Goal: Check status: Check status

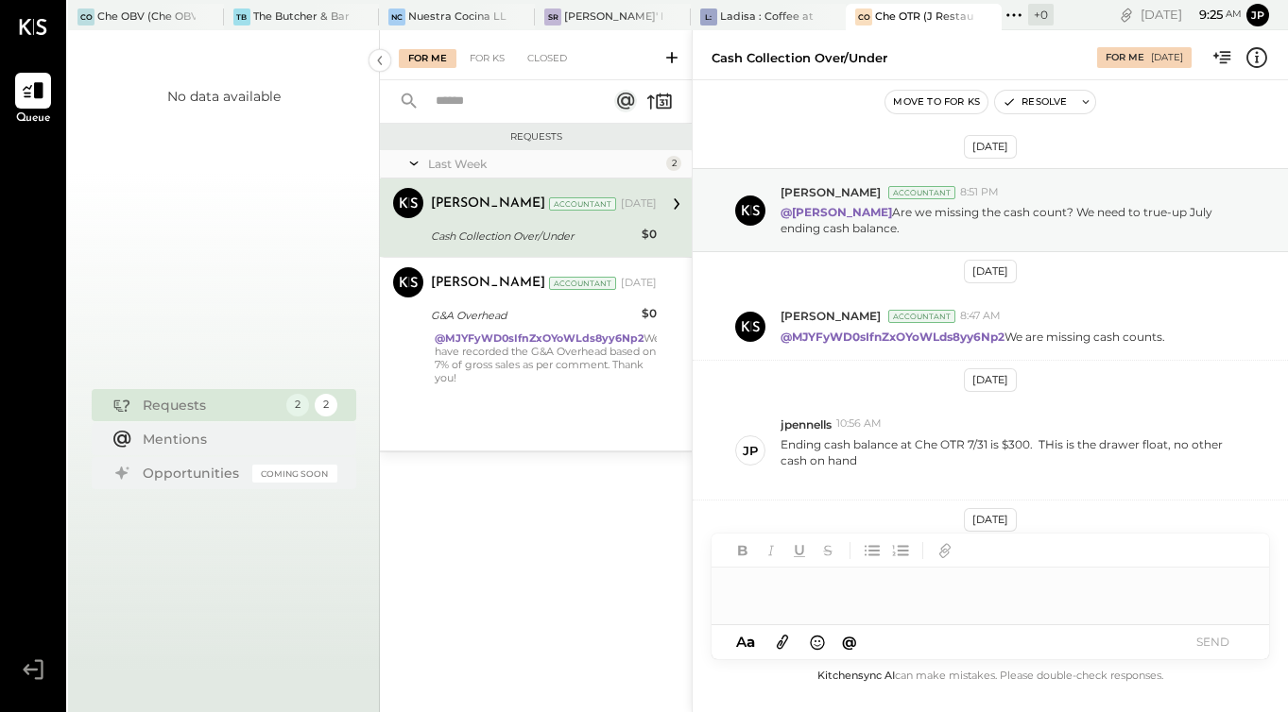
scroll to position [117, 0]
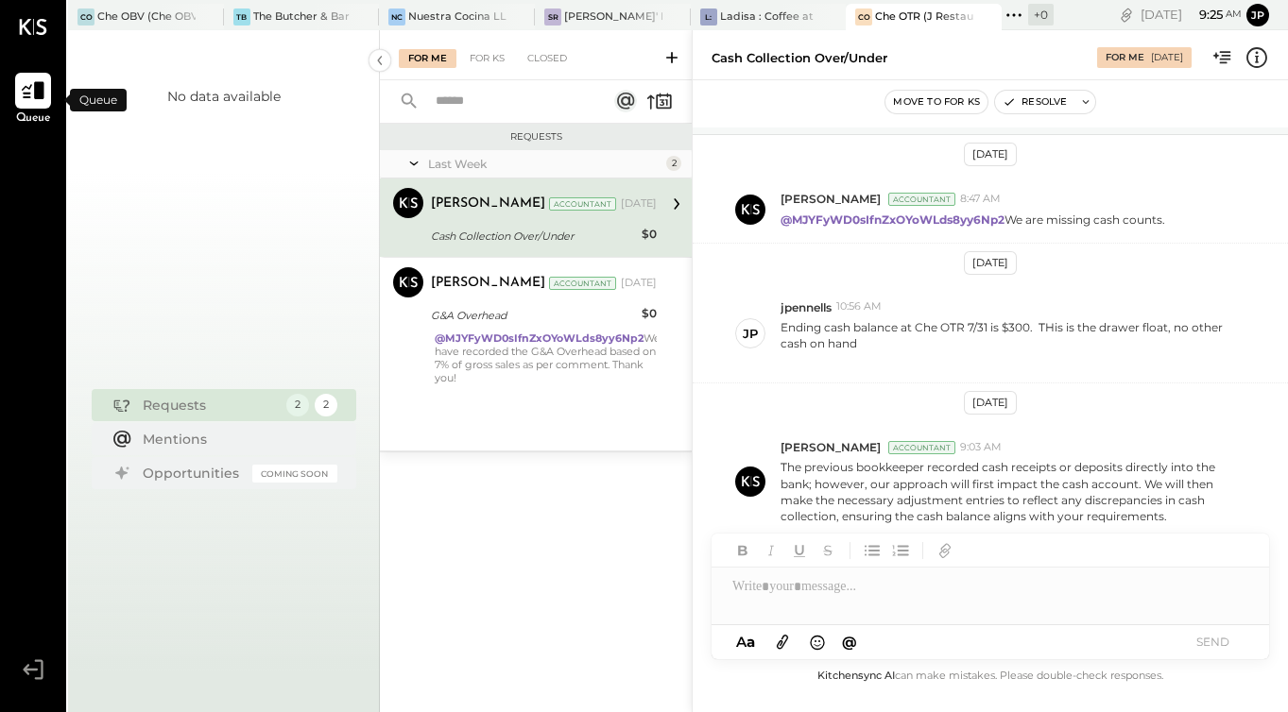
click at [43, 73] on div at bounding box center [33, 91] width 36 height 36
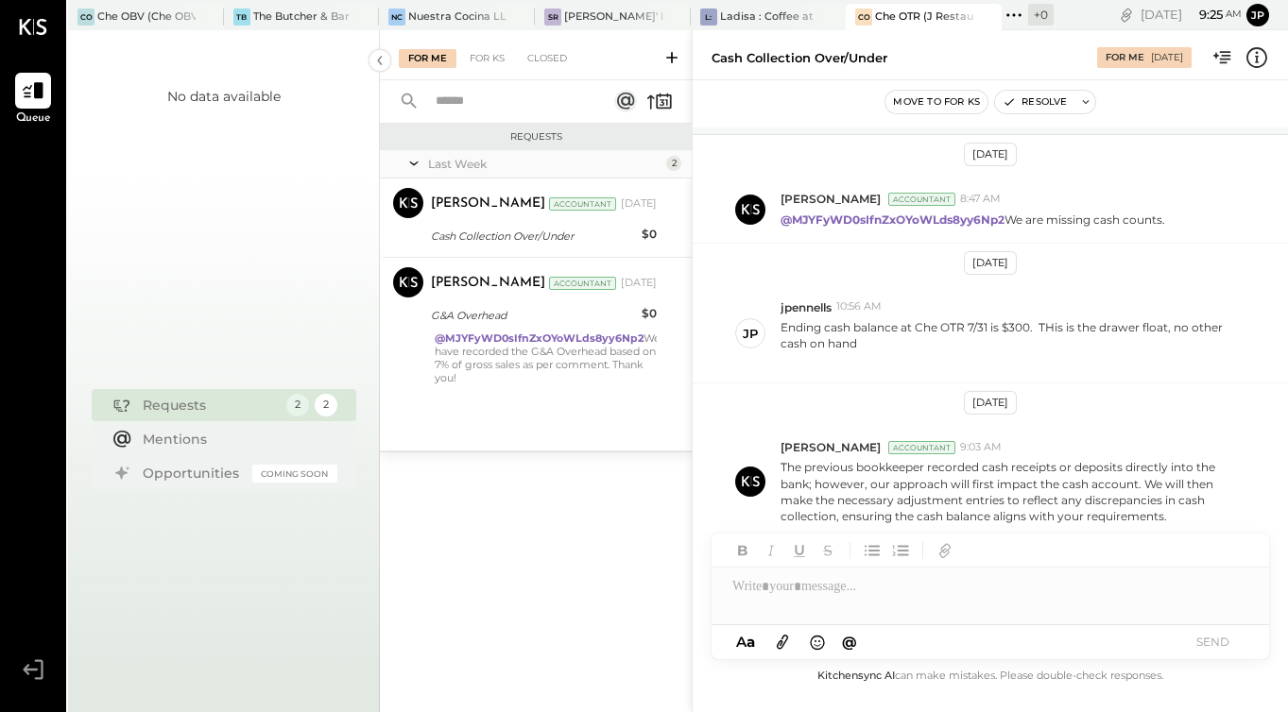
click at [38, 25] on icon at bounding box center [33, 27] width 27 height 16
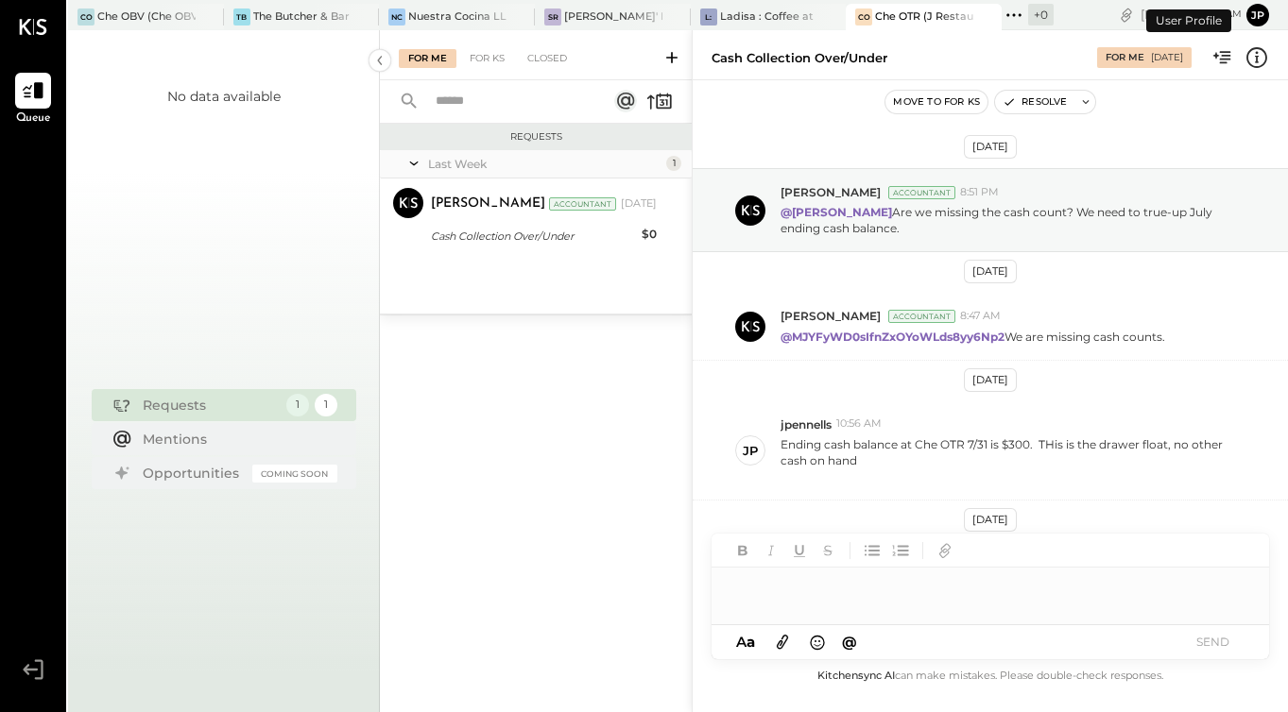
scroll to position [133, 0]
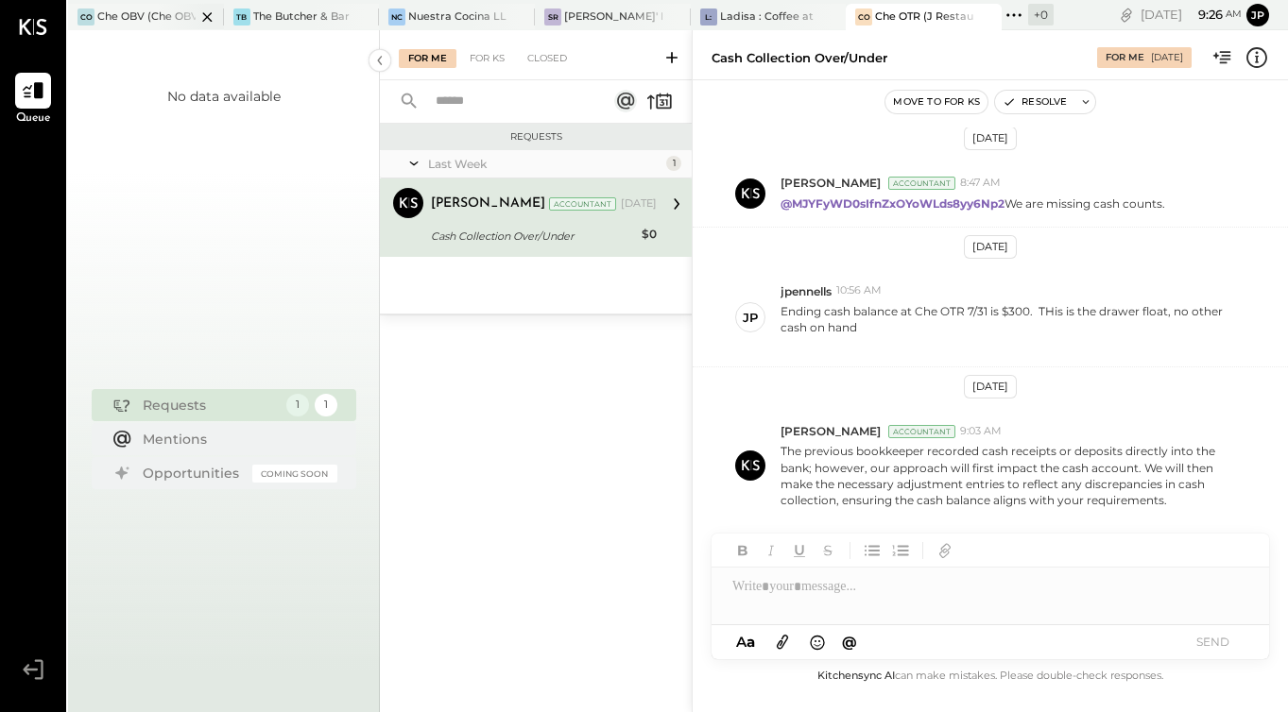
click at [153, 22] on div "Che OBV (Che OBV LLC) - Ignite" at bounding box center [146, 16] width 98 height 15
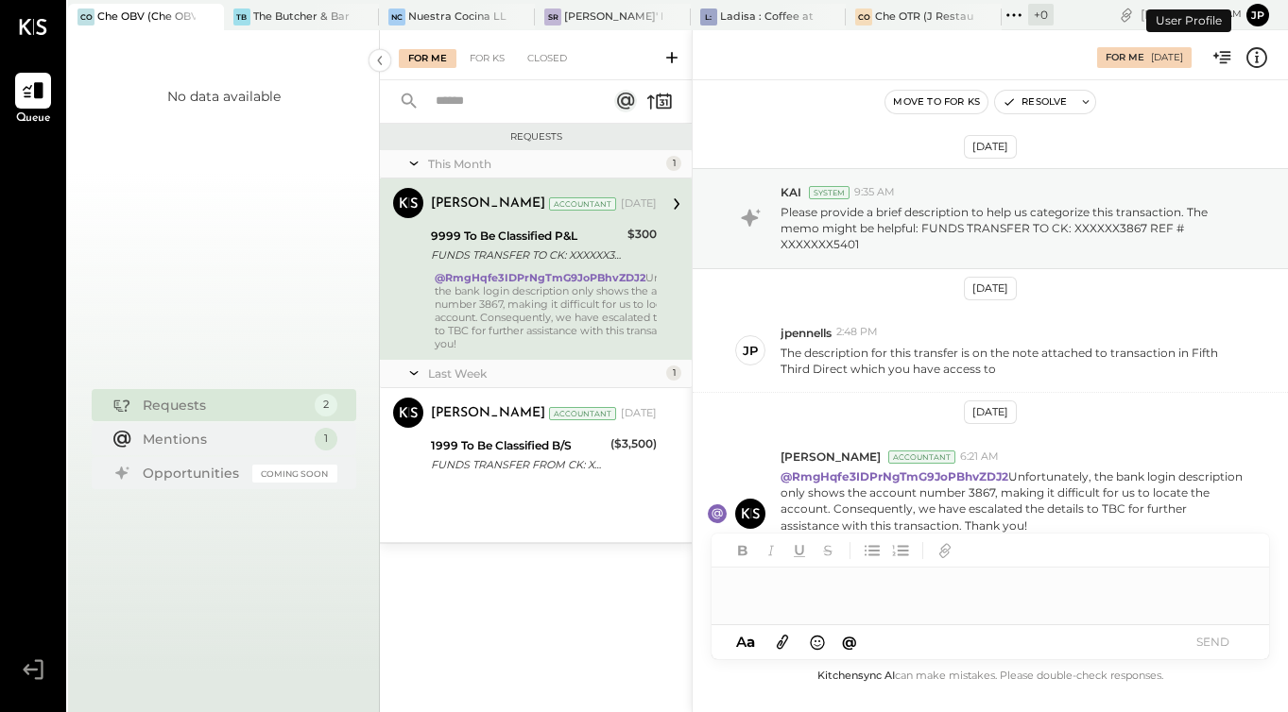
scroll to position [70, 0]
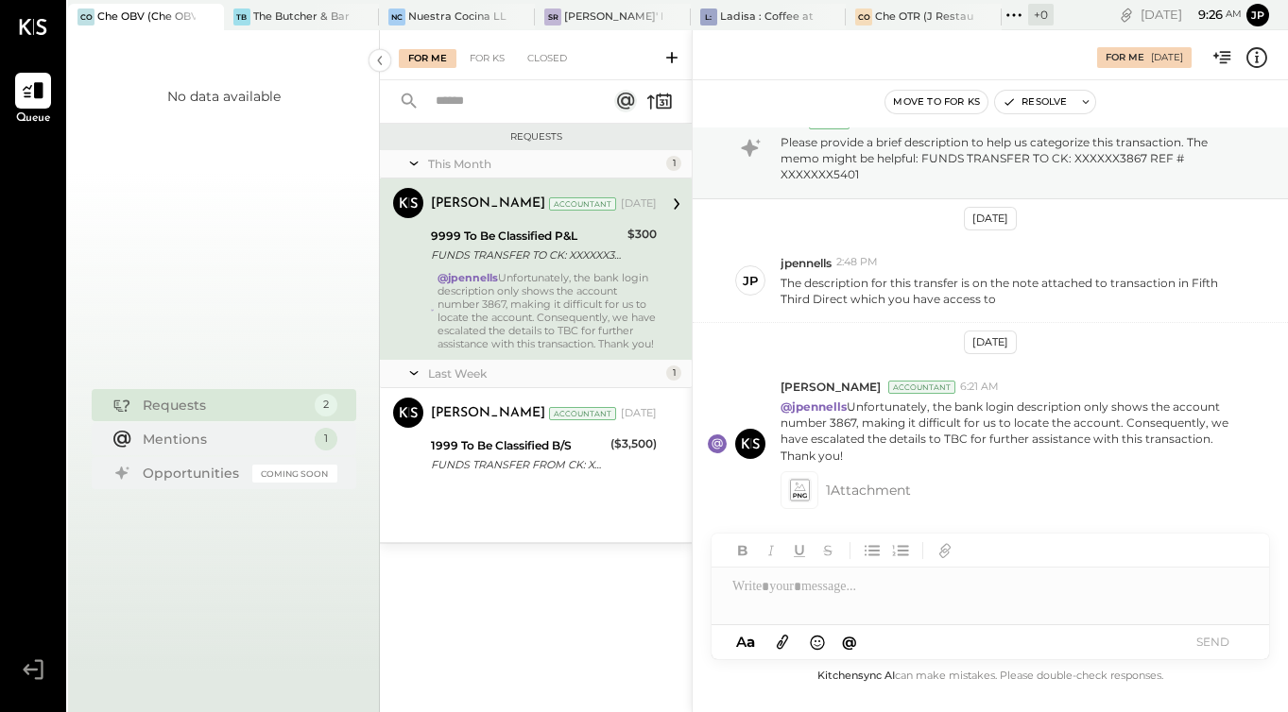
click at [30, 670] on icon at bounding box center [30, 669] width 15 height 11
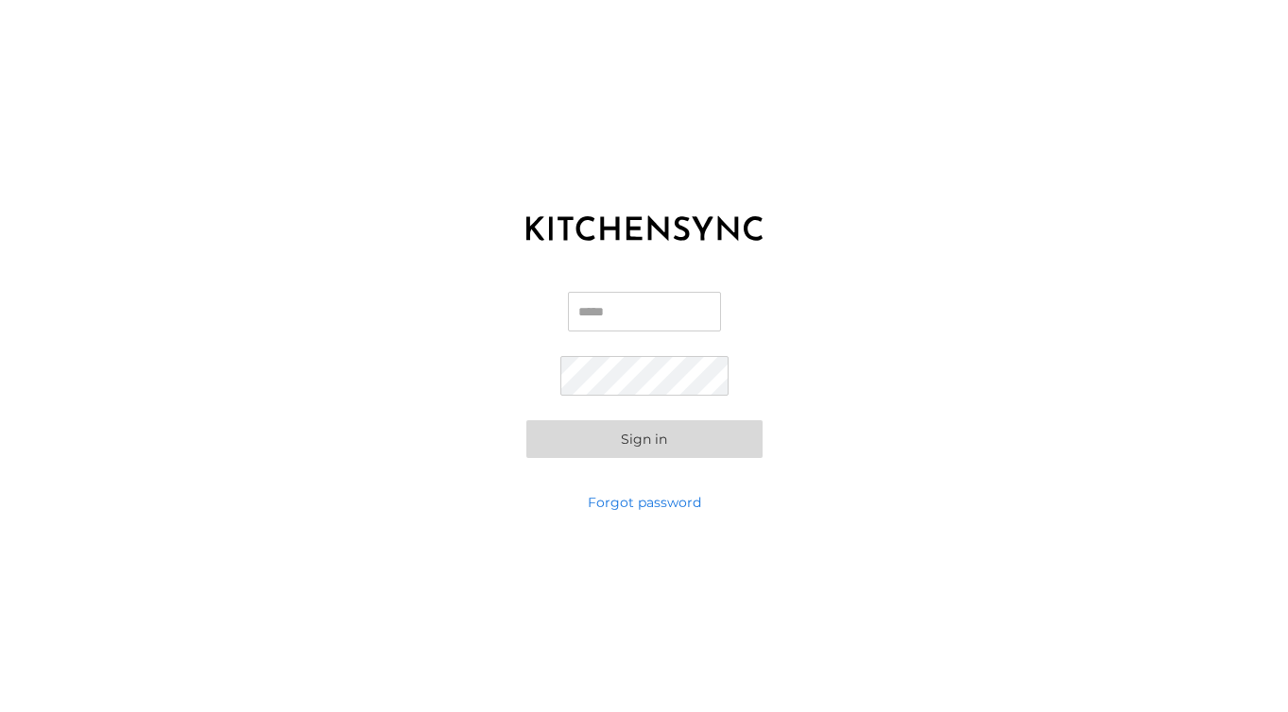
click at [599, 311] on input "Email" at bounding box center [644, 312] width 153 height 40
type input "**********"
click at [689, 440] on button "Sign in" at bounding box center [644, 439] width 236 height 38
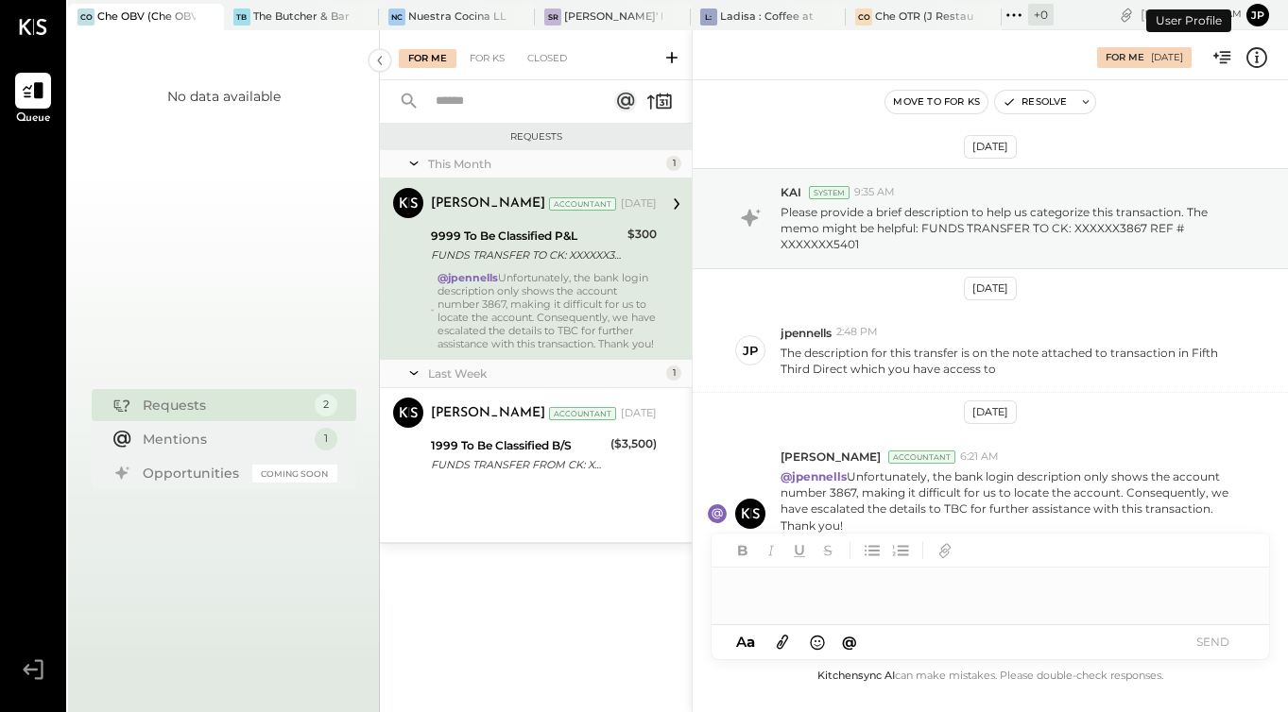
scroll to position [70, 0]
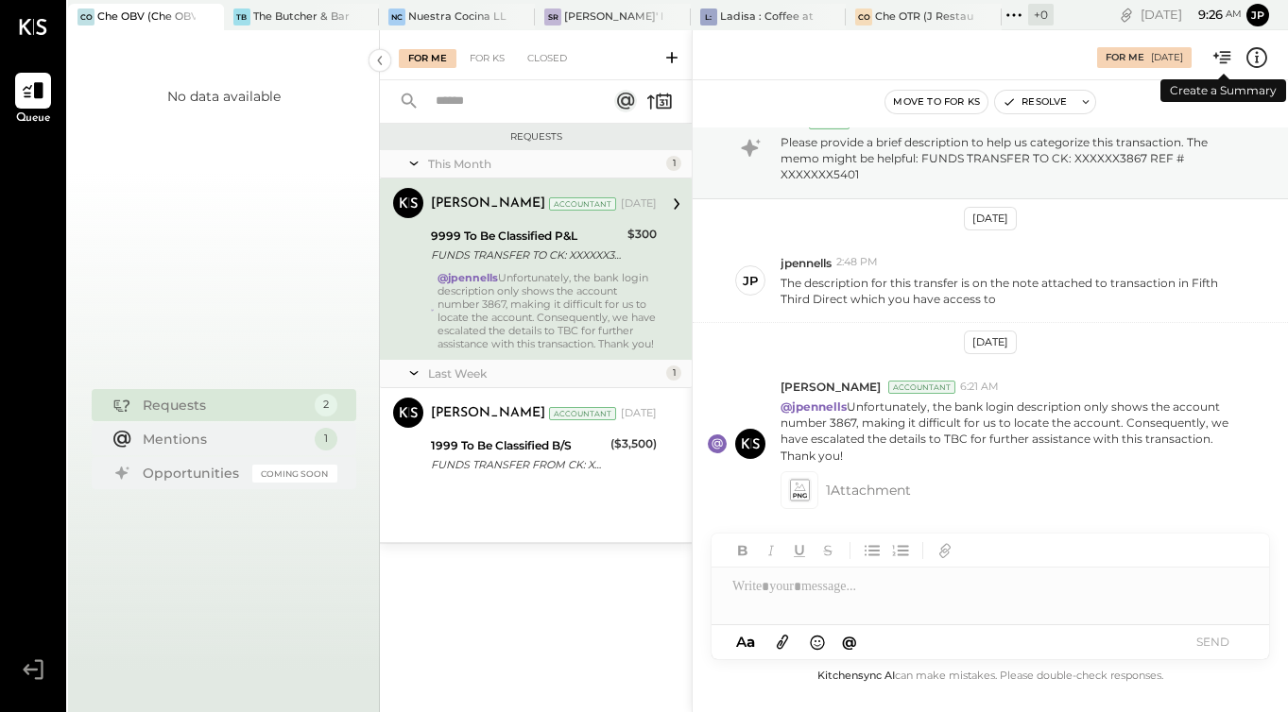
click at [1226, 55] on icon at bounding box center [1225, 57] width 11 height 12
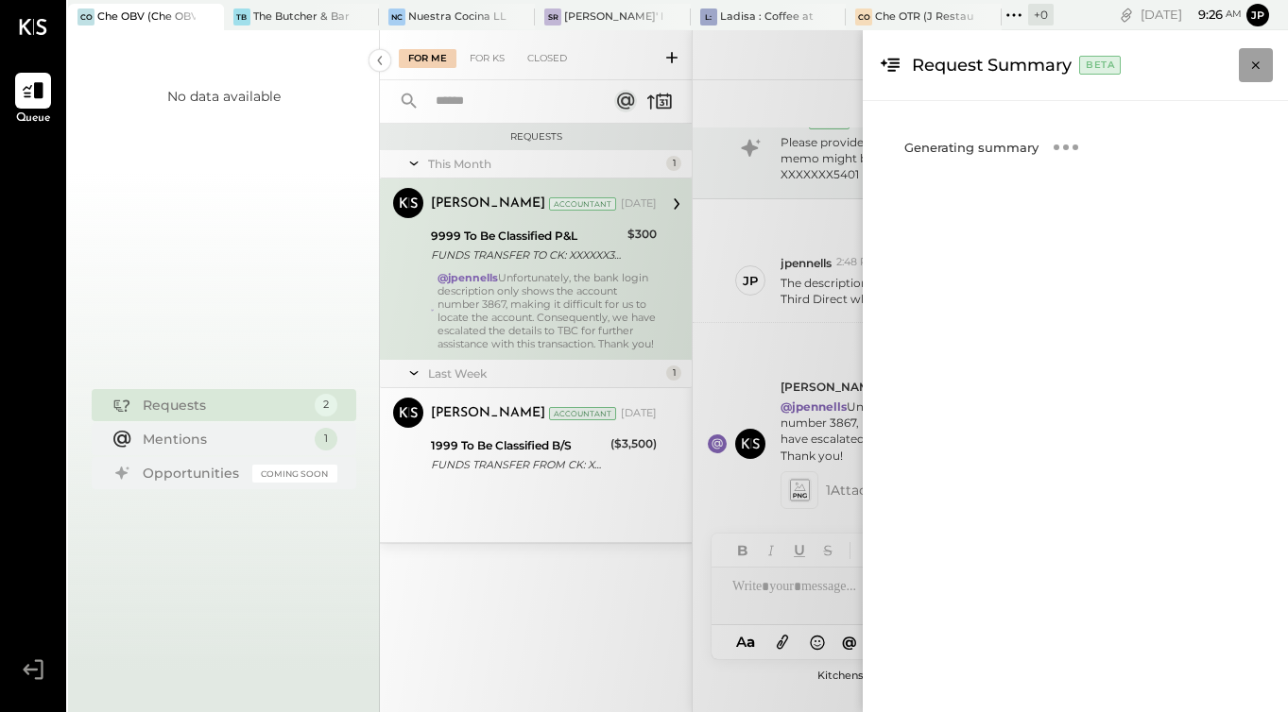
click at [1248, 65] on icon "Close panel" at bounding box center [1255, 65] width 19 height 19
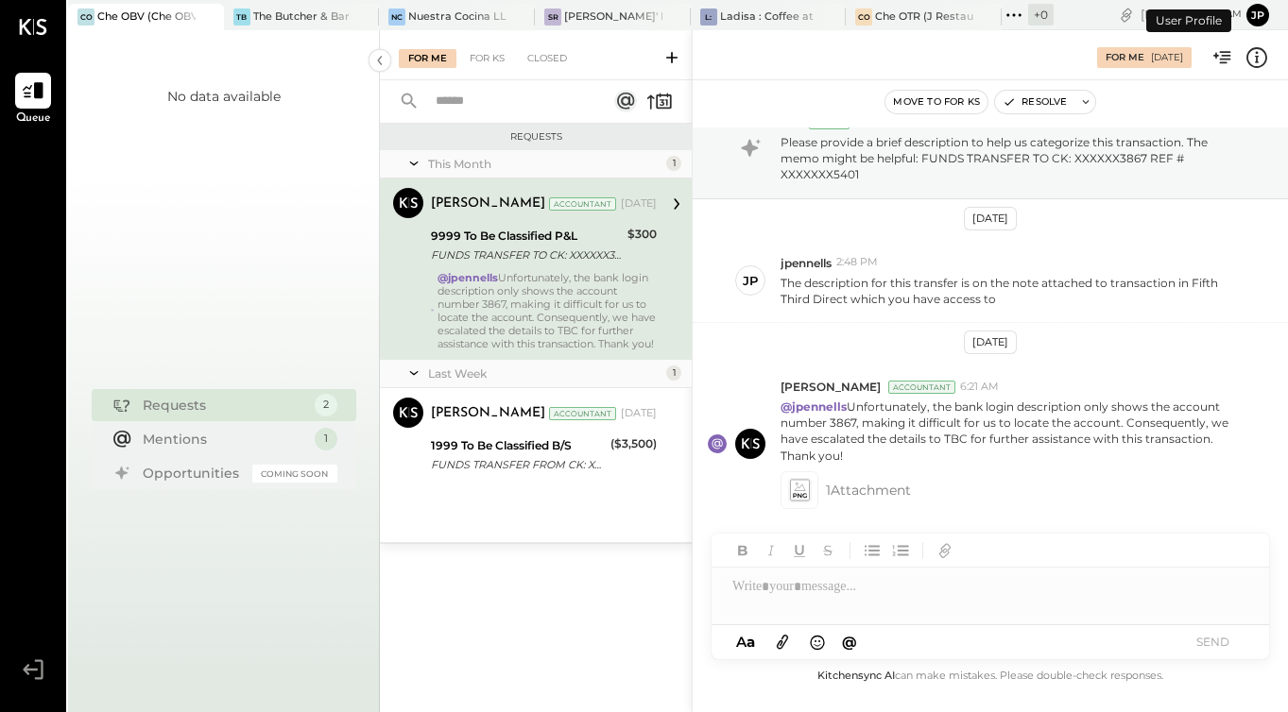
click at [1256, 16] on button "jp" at bounding box center [1257, 15] width 23 height 23
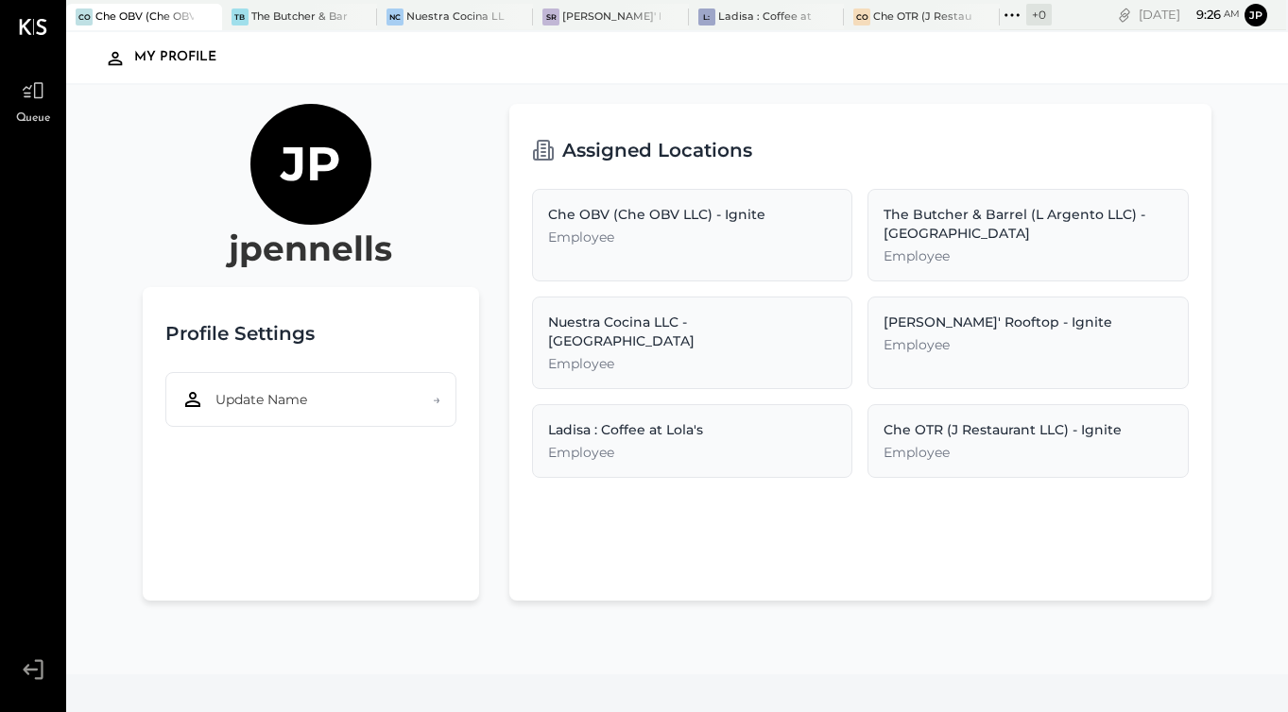
click at [662, 216] on div "Che OBV (Che OBV LLC) - Ignite" at bounding box center [692, 214] width 289 height 19
click at [475, 577] on div "Profile Settings Update Name →" at bounding box center [311, 444] width 336 height 314
click at [123, 10] on div "Che OBV (Che OBV LLC) - Ignite" at bounding box center [144, 16] width 98 height 15
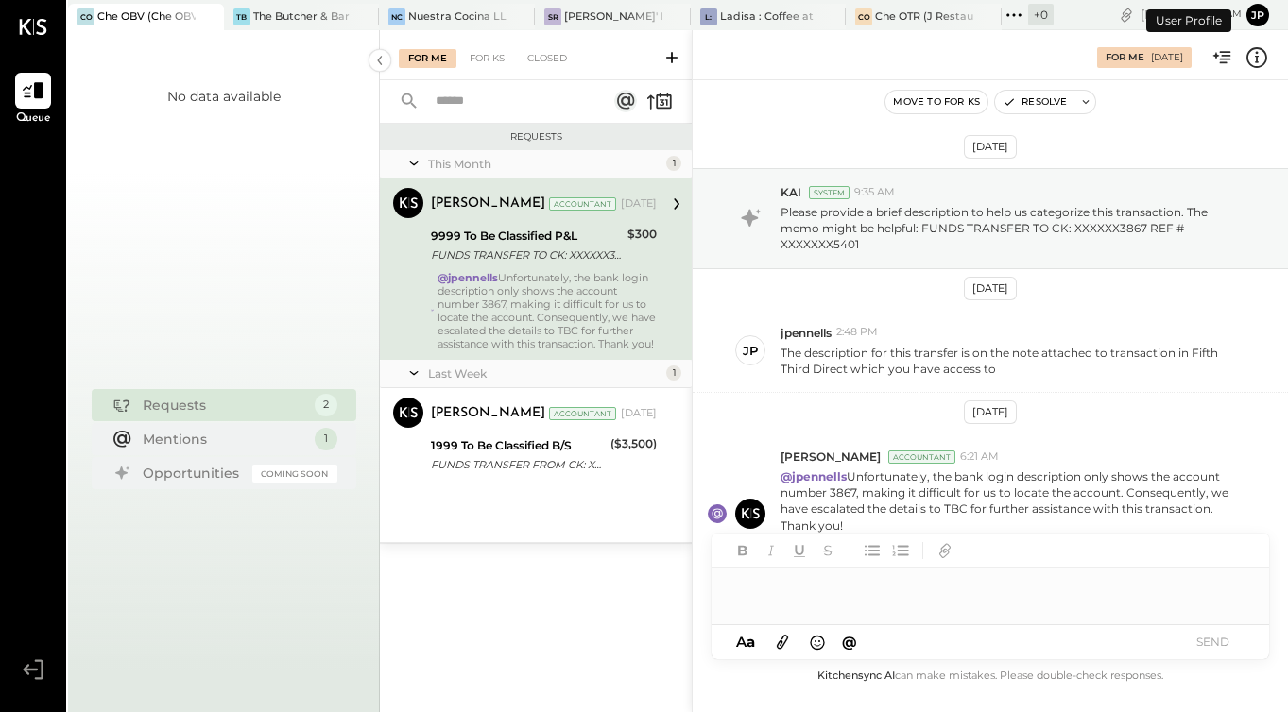
scroll to position [70, 0]
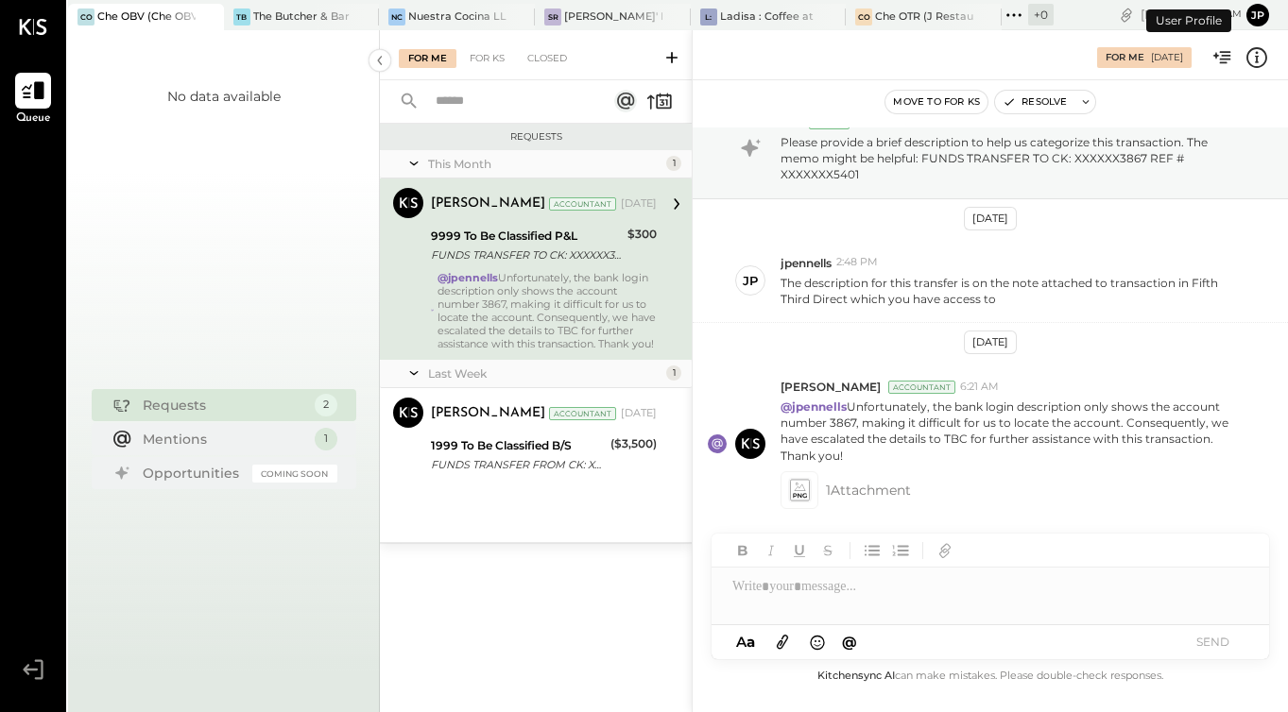
click at [37, 97] on icon at bounding box center [33, 91] width 23 height 18
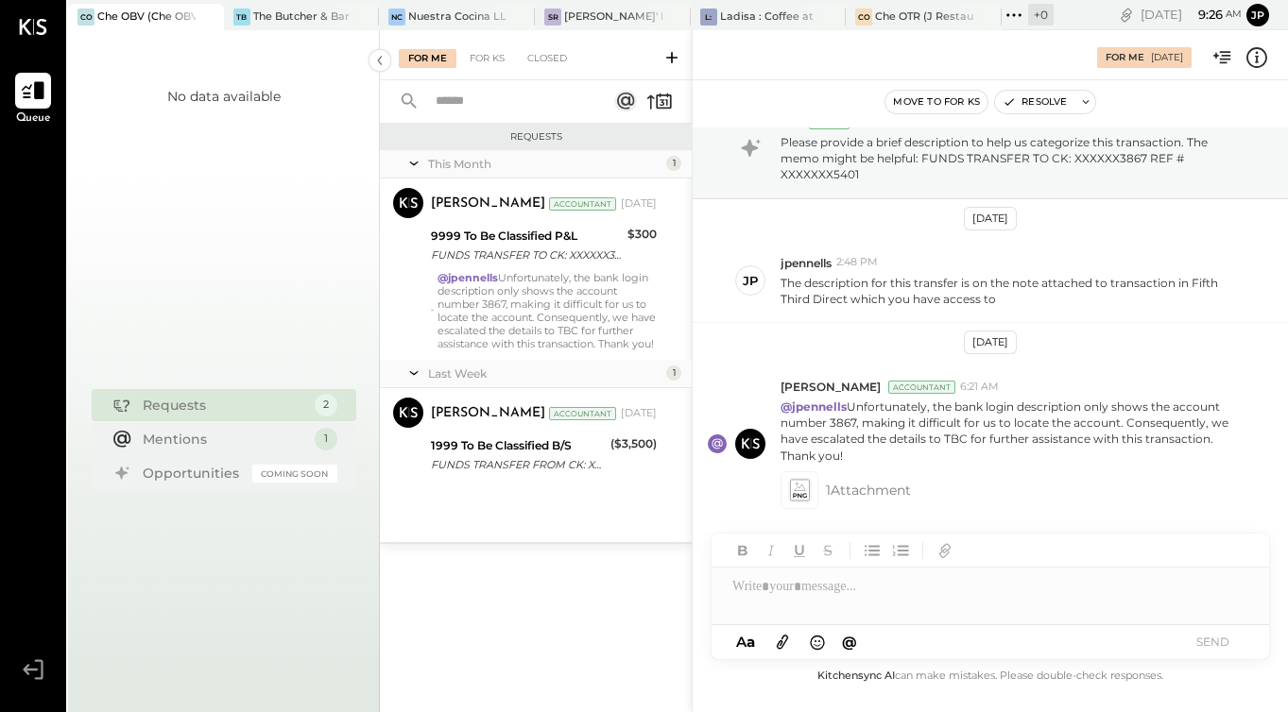
click at [32, 97] on icon at bounding box center [33, 90] width 25 height 25
click at [35, 86] on icon at bounding box center [33, 91] width 23 height 18
click at [39, 22] on icon at bounding box center [33, 27] width 27 height 16
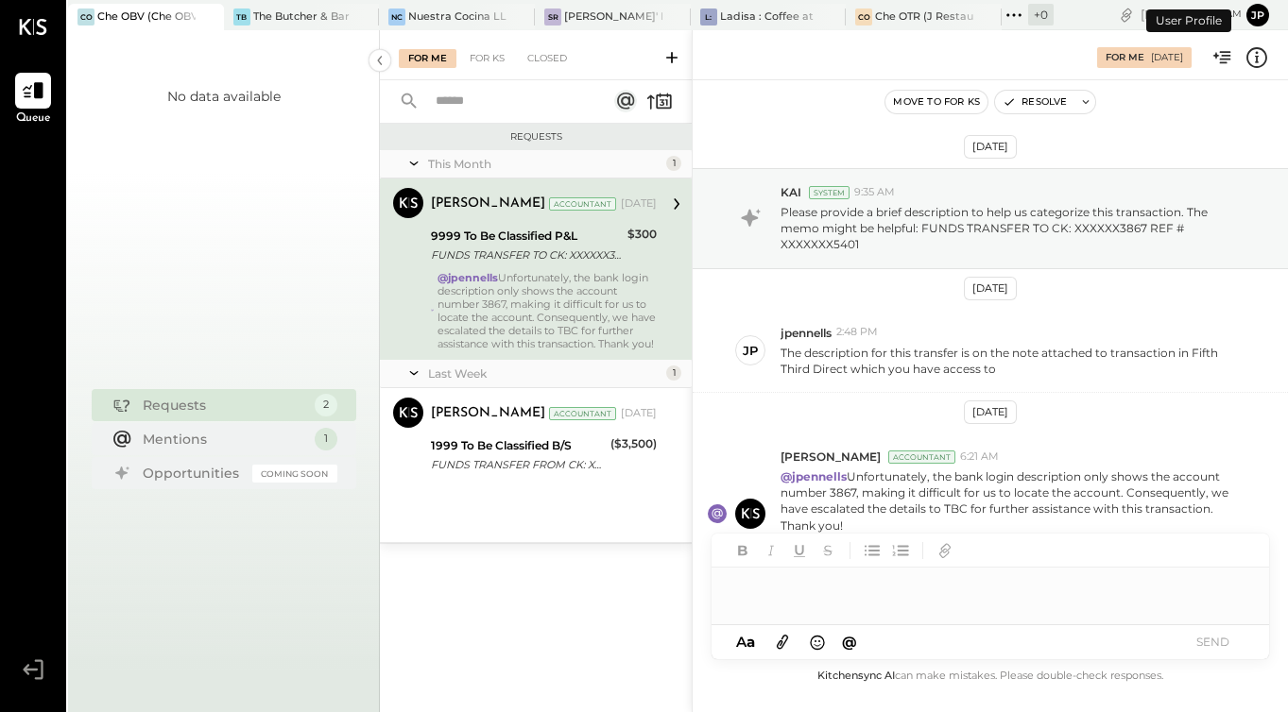
scroll to position [70, 0]
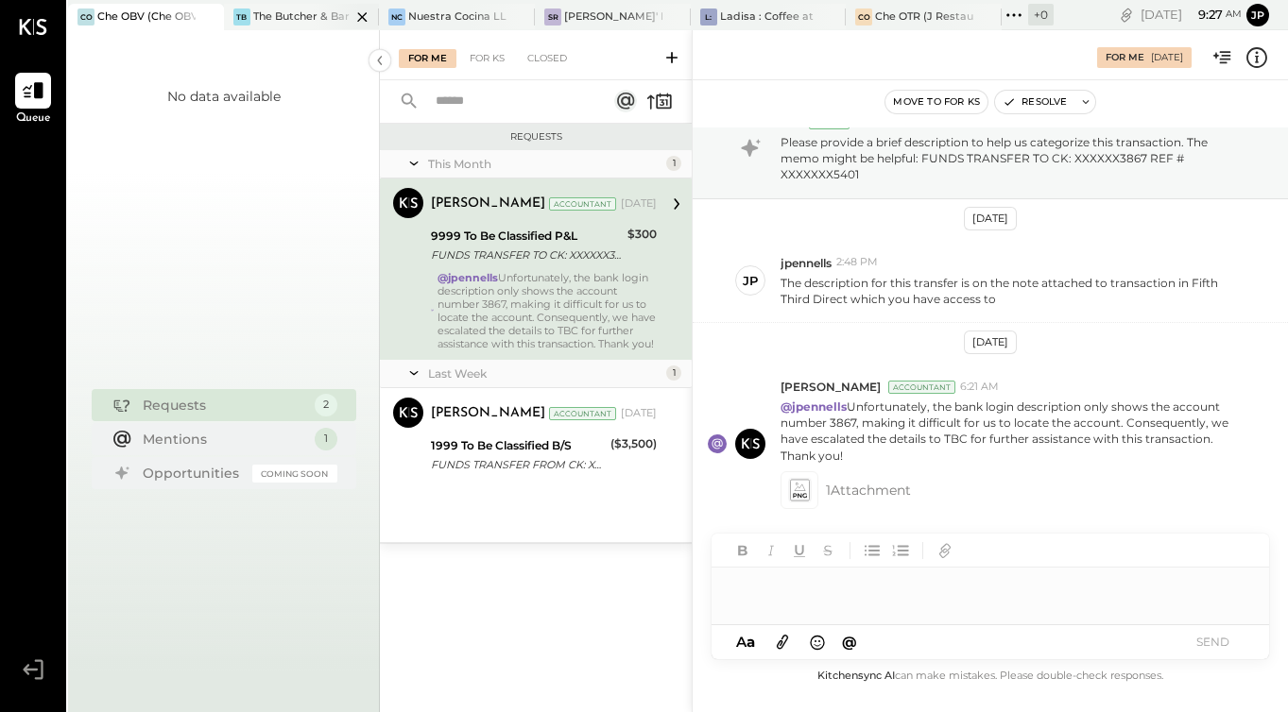
click at [290, 17] on div "The Butcher & Barrel (L Argento LLC) - [GEOGRAPHIC_DATA]" at bounding box center [302, 16] width 98 height 15
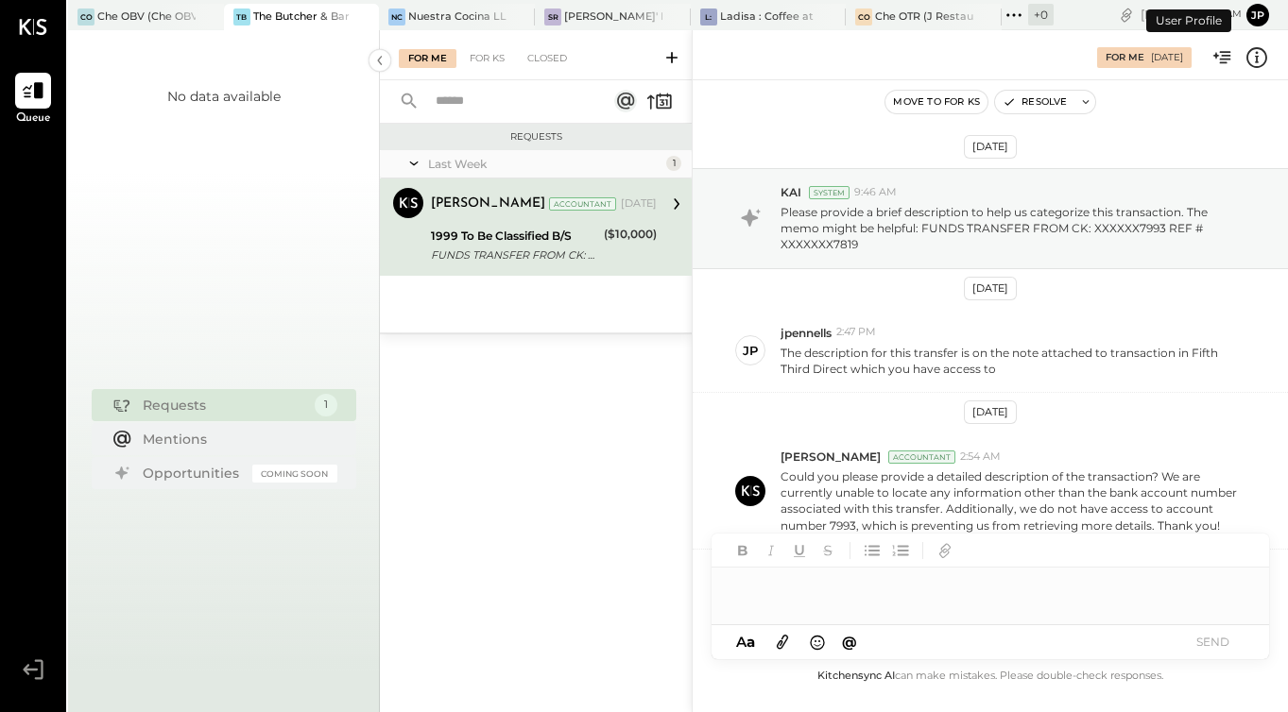
scroll to position [93, 0]
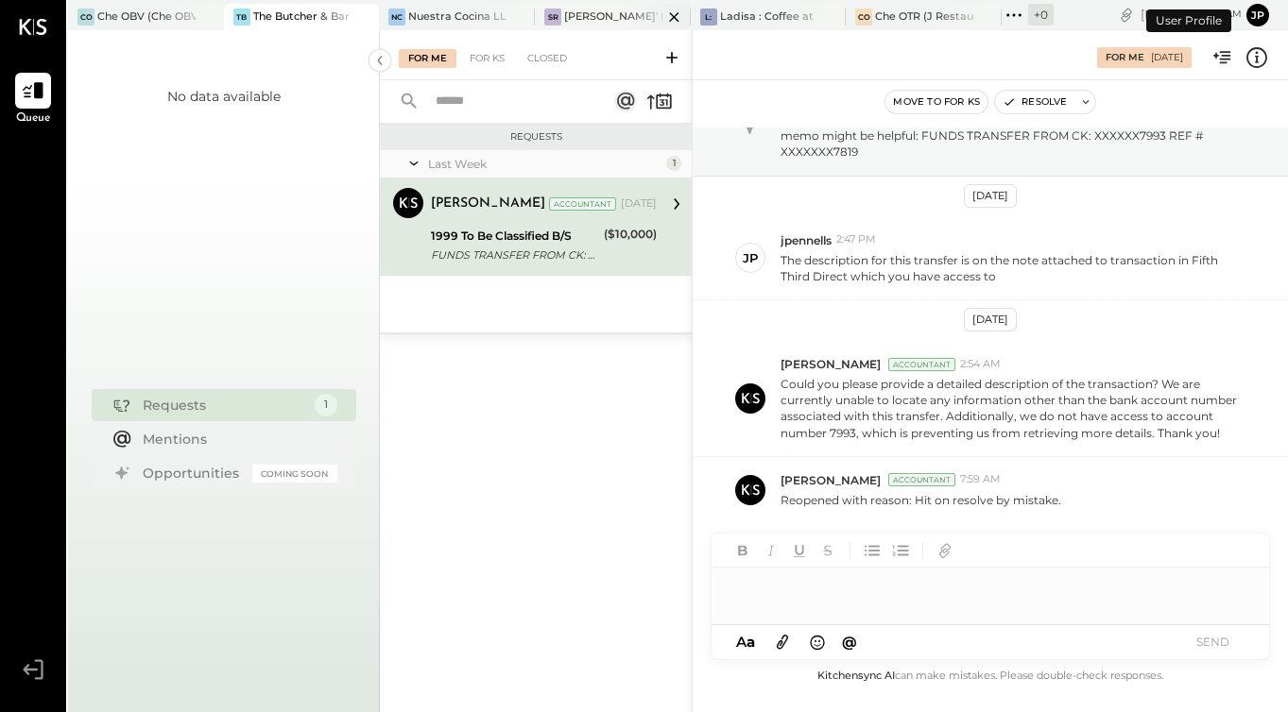
click at [608, 16] on div "[PERSON_NAME]' Rooftop - Ignite" at bounding box center [613, 16] width 98 height 15
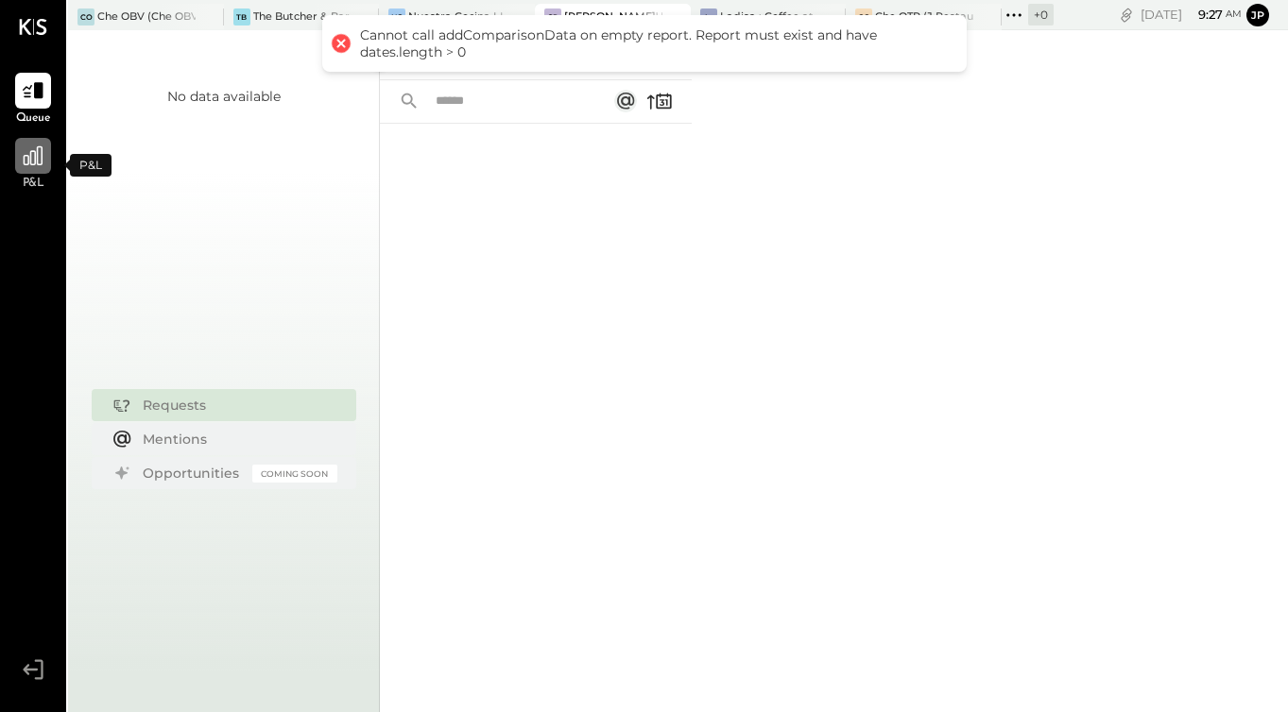
click at [33, 160] on icon at bounding box center [33, 156] width 25 height 25
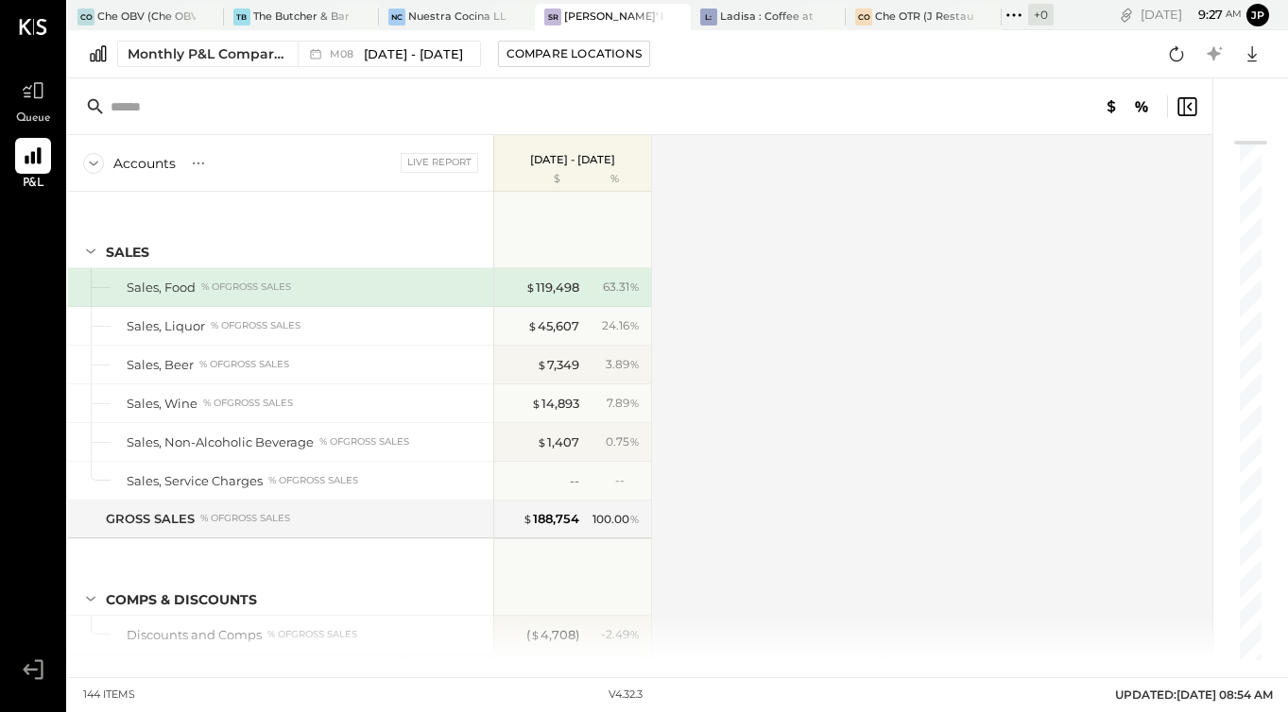
click at [912, 425] on div "Accounts S % GL Live Report [DATE] - [DATE] $ % SALES Sales, Food % of GROSS SA…" at bounding box center [641, 397] width 1147 height 525
click at [248, 322] on div "% of GROSS SALES" at bounding box center [256, 325] width 90 height 13
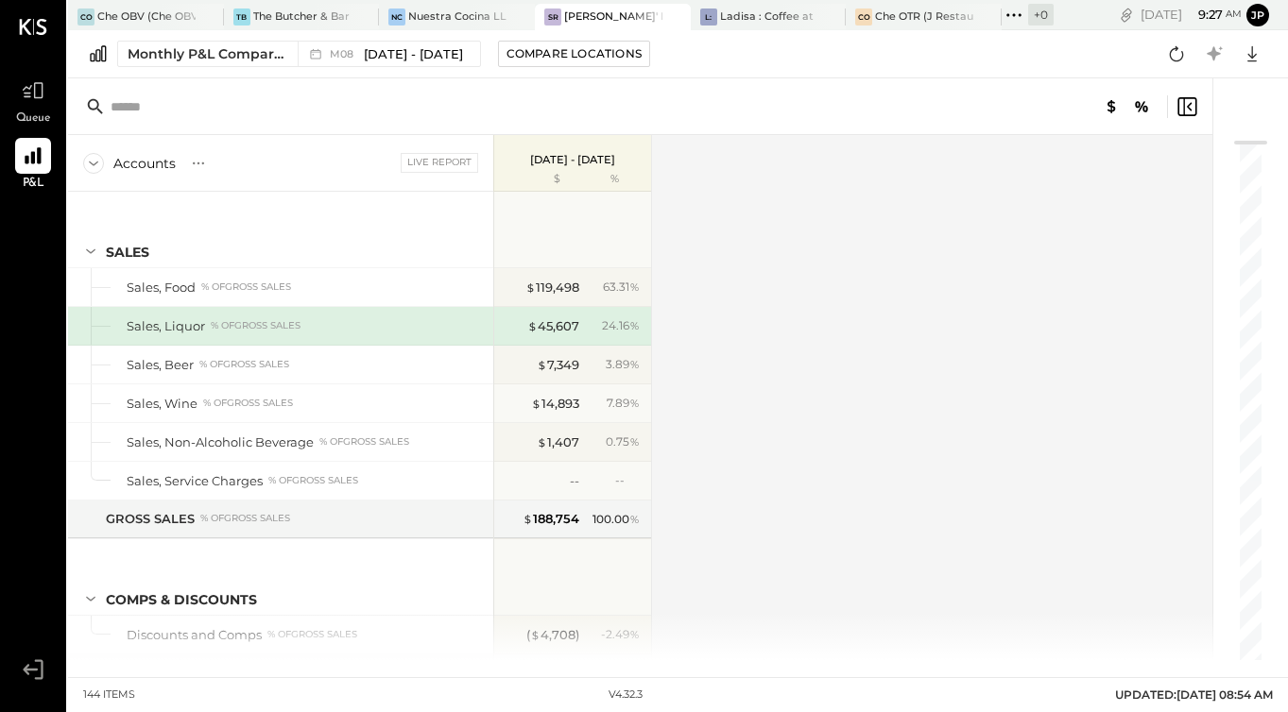
click at [248, 322] on div "% of GROSS SALES" at bounding box center [256, 325] width 90 height 13
click at [919, 348] on div "Accounts S % GL Live Report [DATE] - [DATE] $ % SALES Sales, Food % of GROSS SA…" at bounding box center [641, 397] width 1147 height 525
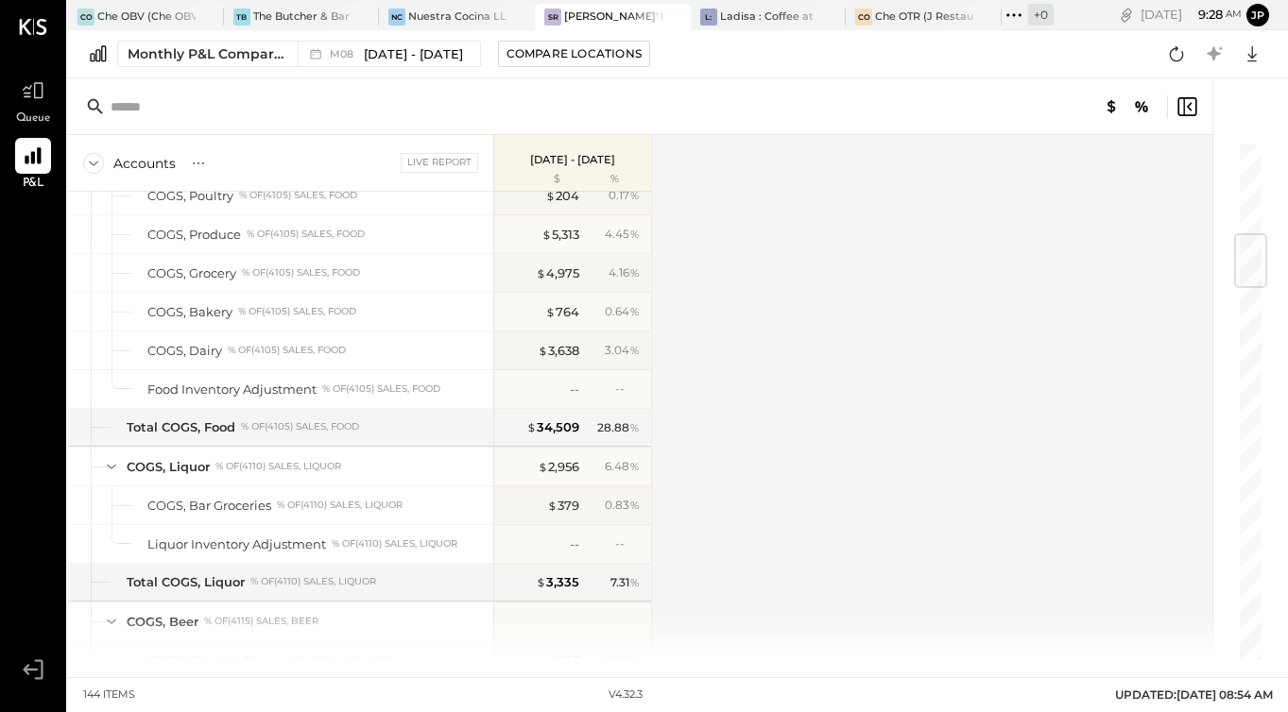
click at [887, 315] on div "Accounts S % GL Live Report [DATE] - [DATE] $ % SALES Sales, Food % of GROSS SA…" at bounding box center [641, 397] width 1147 height 525
click at [849, 357] on div "Accounts S % GL Live Report [DATE] - [DATE] $ % SALES Sales, Food % of GROSS SA…" at bounding box center [641, 397] width 1147 height 525
click at [133, 50] on div "Monthly P&L Comparison" at bounding box center [207, 53] width 159 height 19
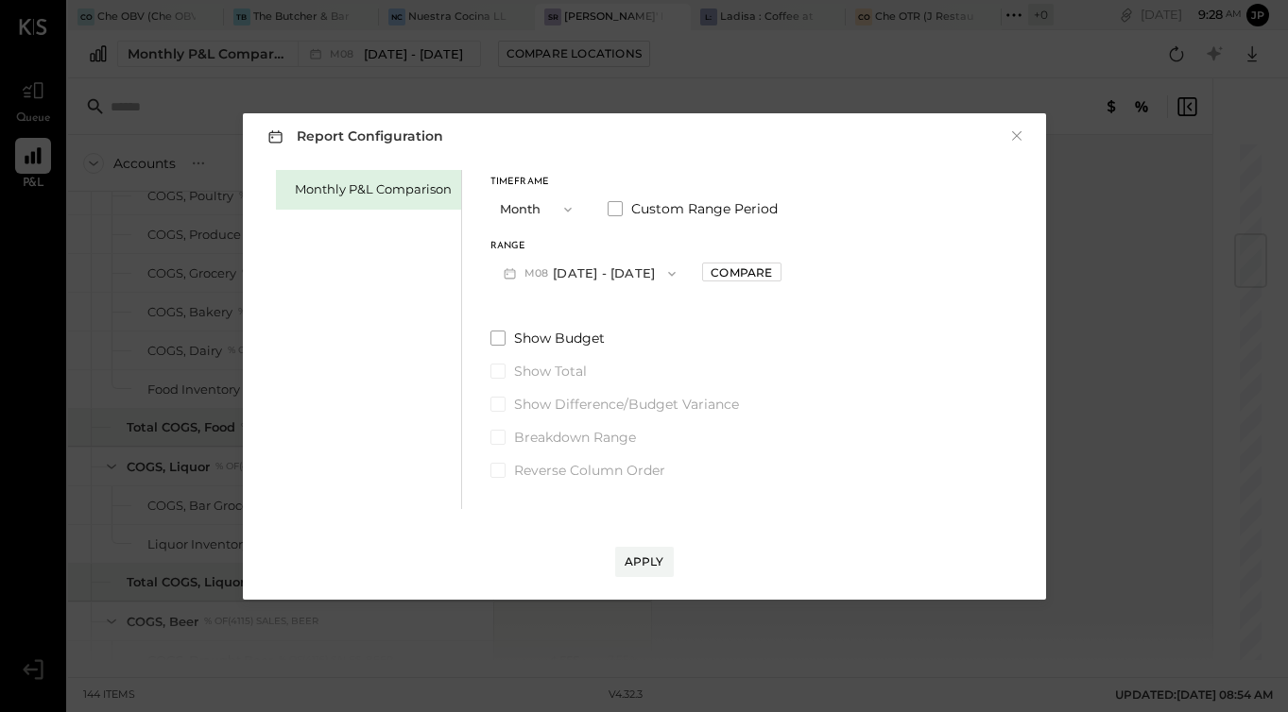
click at [667, 270] on icon "button" at bounding box center [671, 273] width 15 height 15
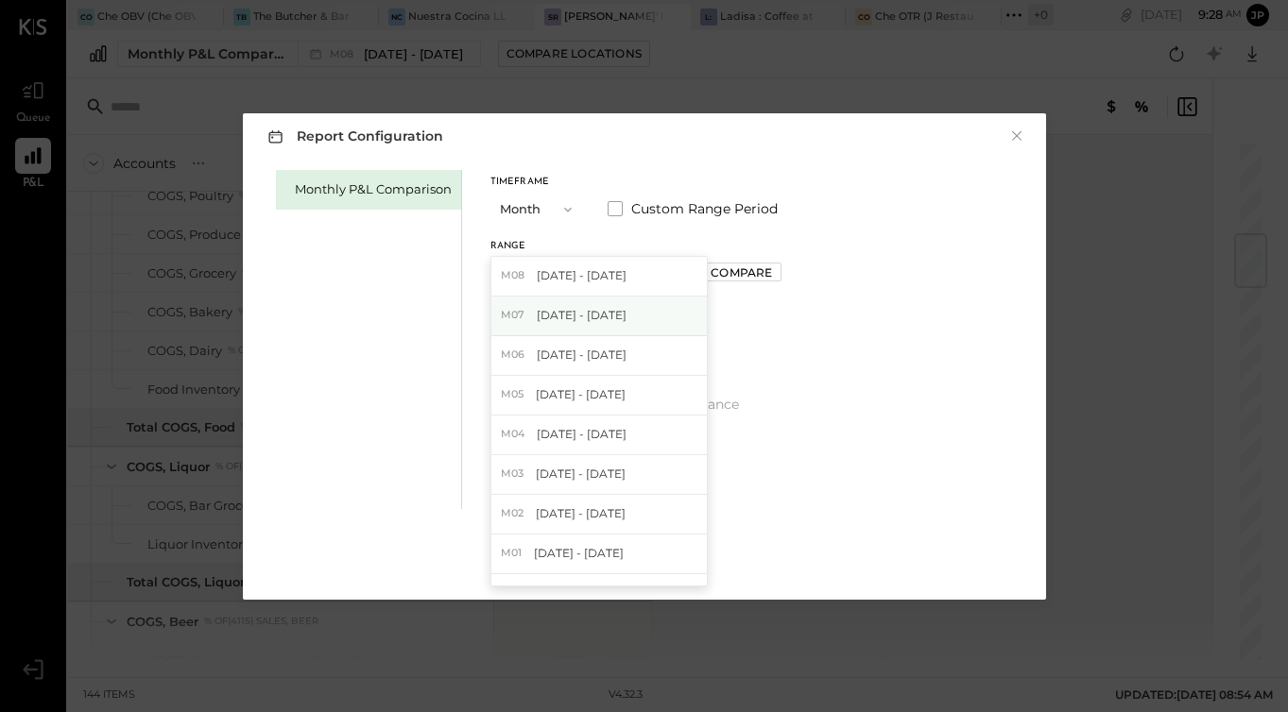
click at [637, 314] on div "M07 [DATE] - [DATE]" at bounding box center [598, 317] width 215 height 40
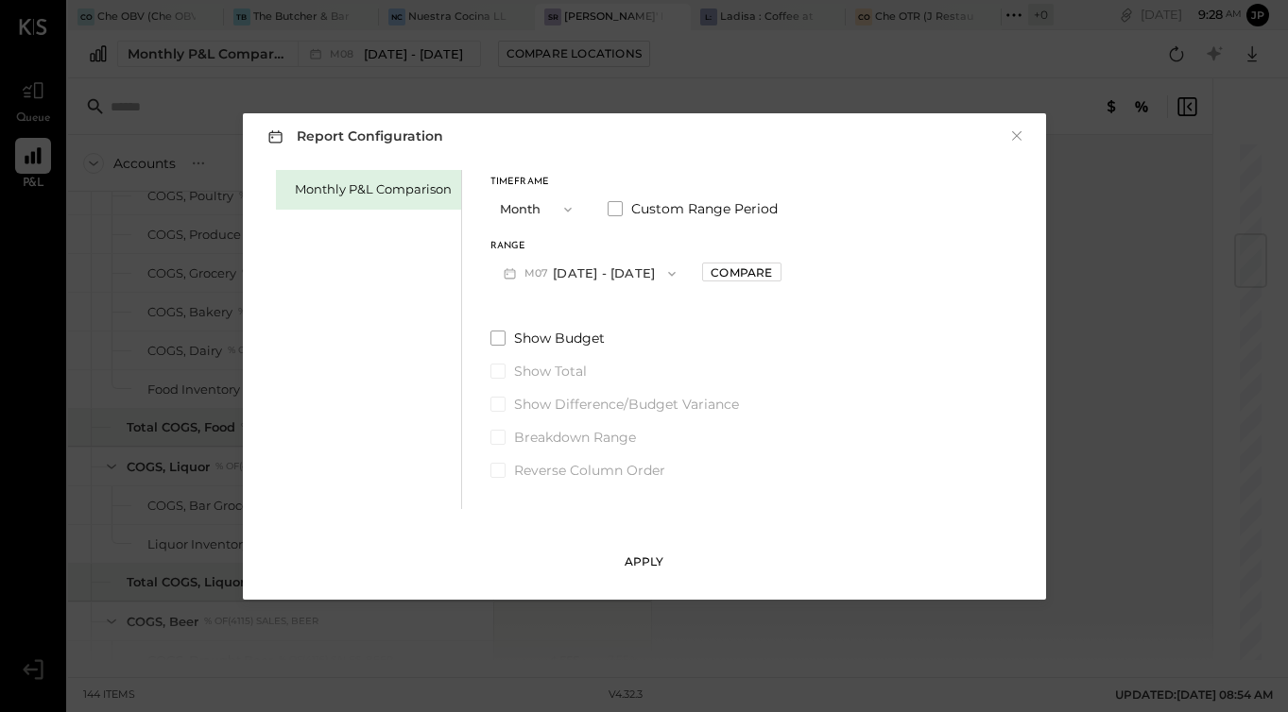
click at [645, 561] on div "Apply" at bounding box center [645, 562] width 40 height 16
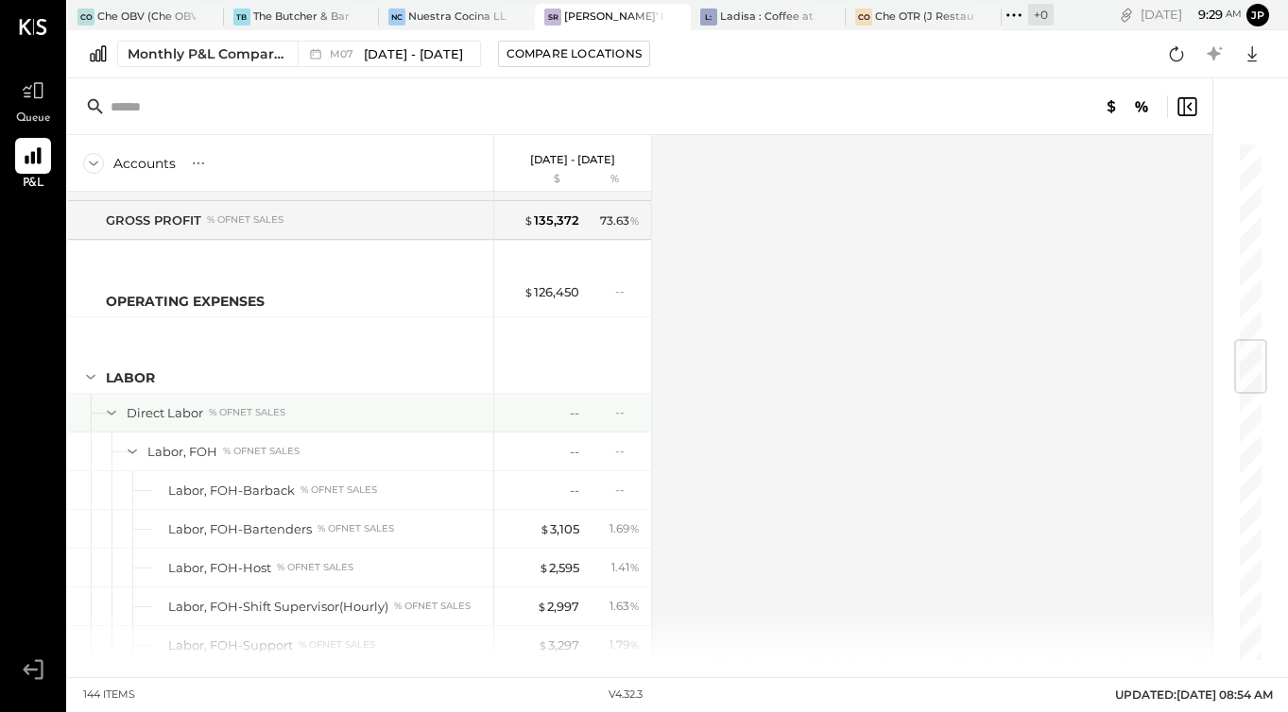
scroll to position [1695, 0]
